Goal: Task Accomplishment & Management: Manage account settings

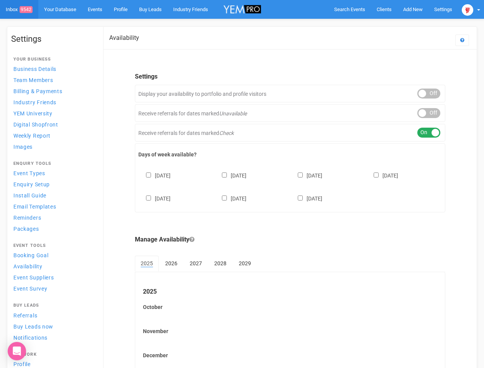
click at [242, 184] on div "[DATE] [DATE] [DATE] [DATE] [DATE] [DATE] [DATE]" at bounding box center [290, 183] width 304 height 46
click at [350, 9] on span "Search Events" at bounding box center [349, 10] width 31 height 6
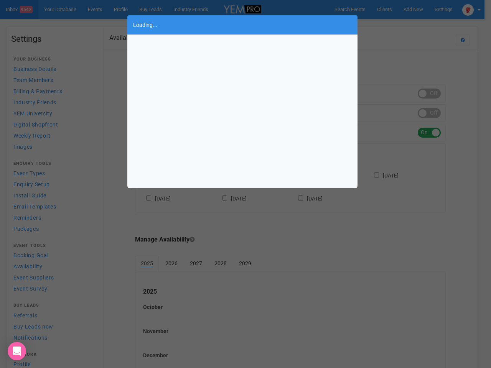
click at [413, 9] on body "Search Events Clients Add New New Client New Event New Enquiry Settings [GEOGRA…" at bounding box center [245, 210] width 491 height 420
click at [395, 25] on div "Loading..." at bounding box center [245, 184] width 491 height 368
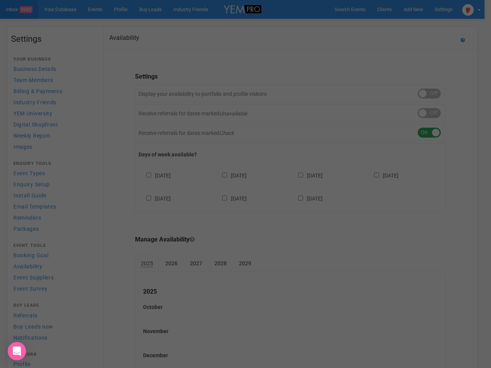
click at [471, 9] on div "Loading..." at bounding box center [245, 184] width 491 height 368
click at [429, 94] on div at bounding box center [245, 184] width 491 height 368
click at [429, 113] on div at bounding box center [245, 184] width 491 height 368
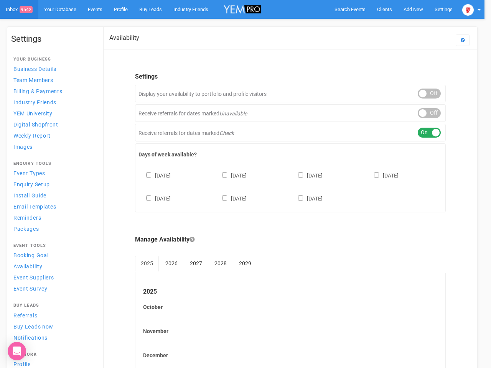
click at [429, 133] on div "ON OFF" at bounding box center [429, 133] width 23 height 10
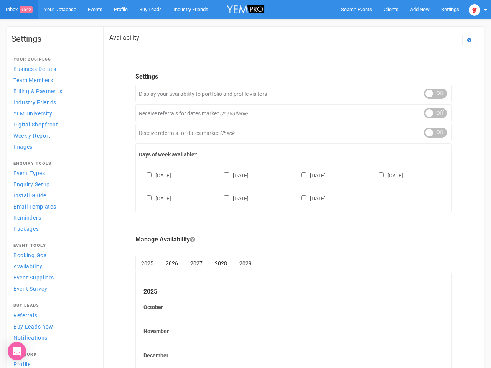
click at [290, 186] on div "[DATE] [DATE] [DATE] [DATE] [DATE] [DATE] [DATE]" at bounding box center [293, 183] width 309 height 46
